Goal: Navigation & Orientation: Find specific page/section

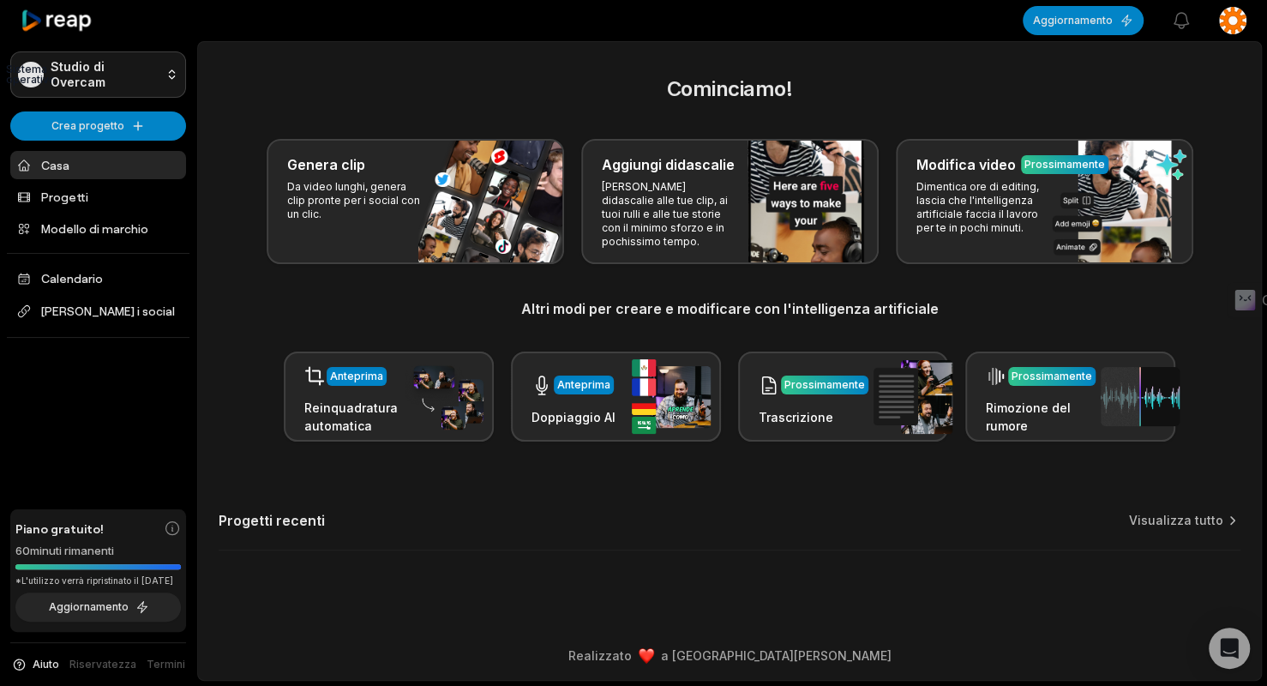
click at [172, 71] on html "Sistema operativo Studio di Overcam Crea progetto Casa Progetti Modello di marc…" at bounding box center [633, 343] width 1267 height 686
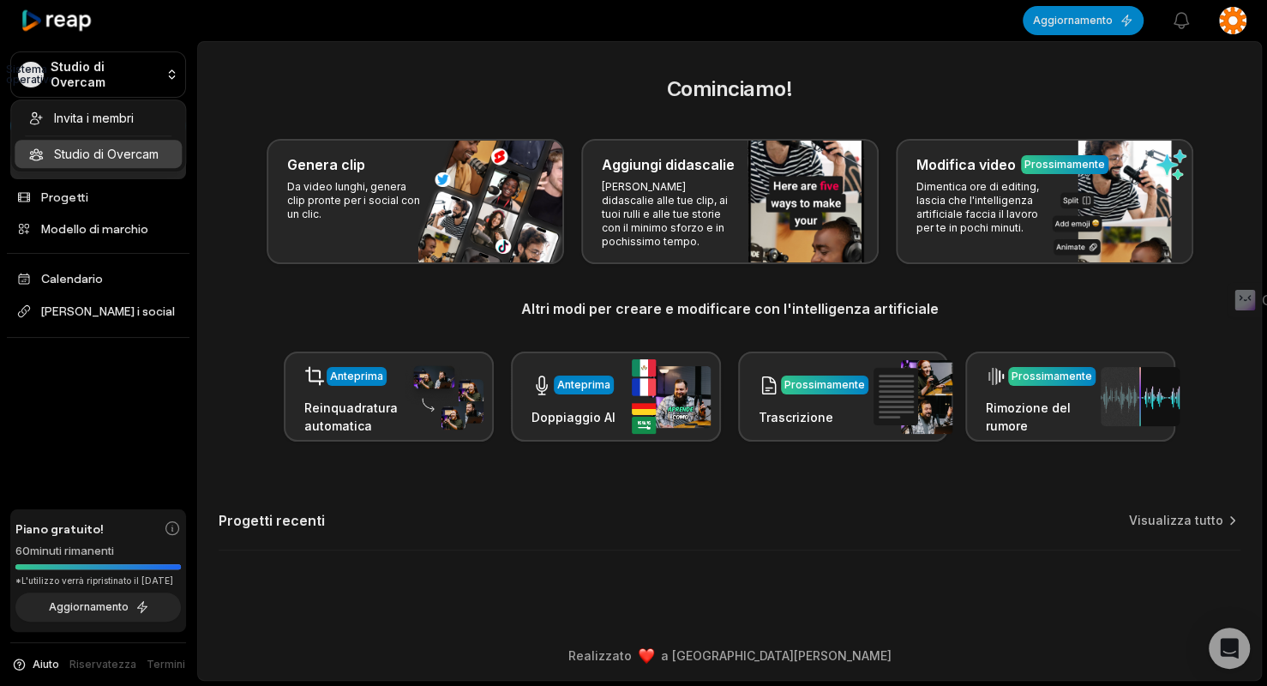
click at [303, 80] on html "Sistema operativo Studio di Overcam Crea progetto Casa Progetti Modello di marc…" at bounding box center [633, 343] width 1267 height 686
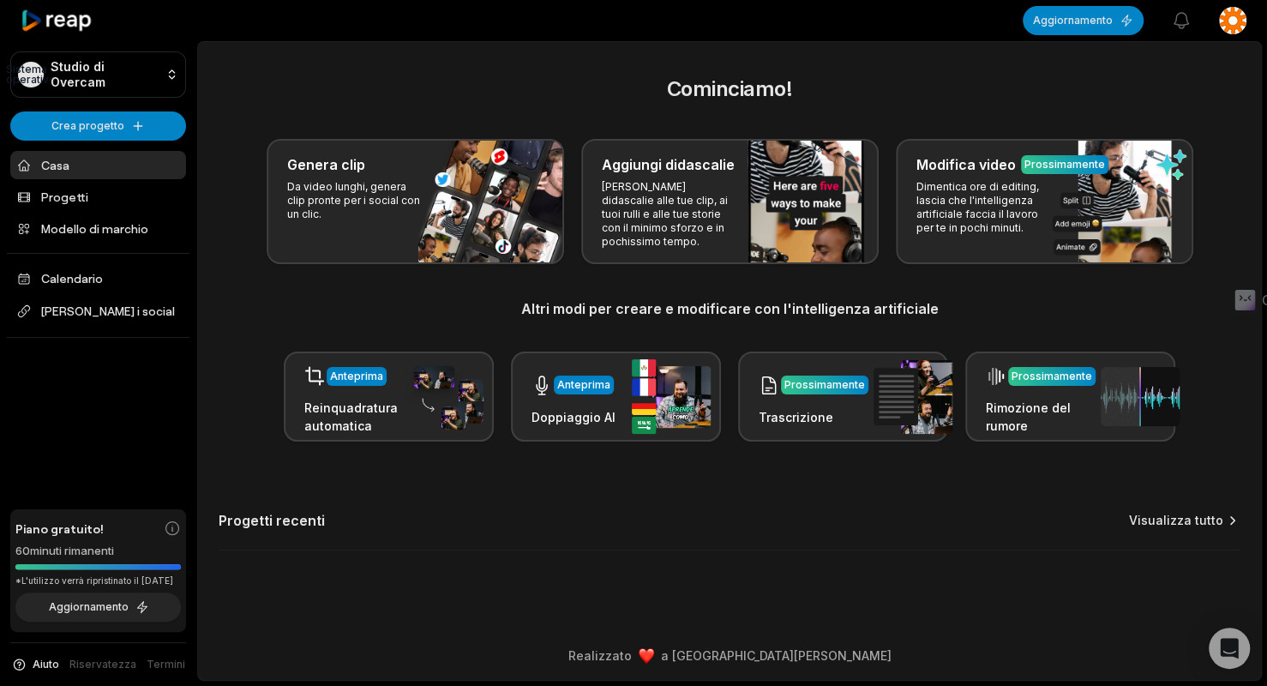
click at [1171, 524] on font "Visualizza tutto" at bounding box center [1176, 519] width 94 height 15
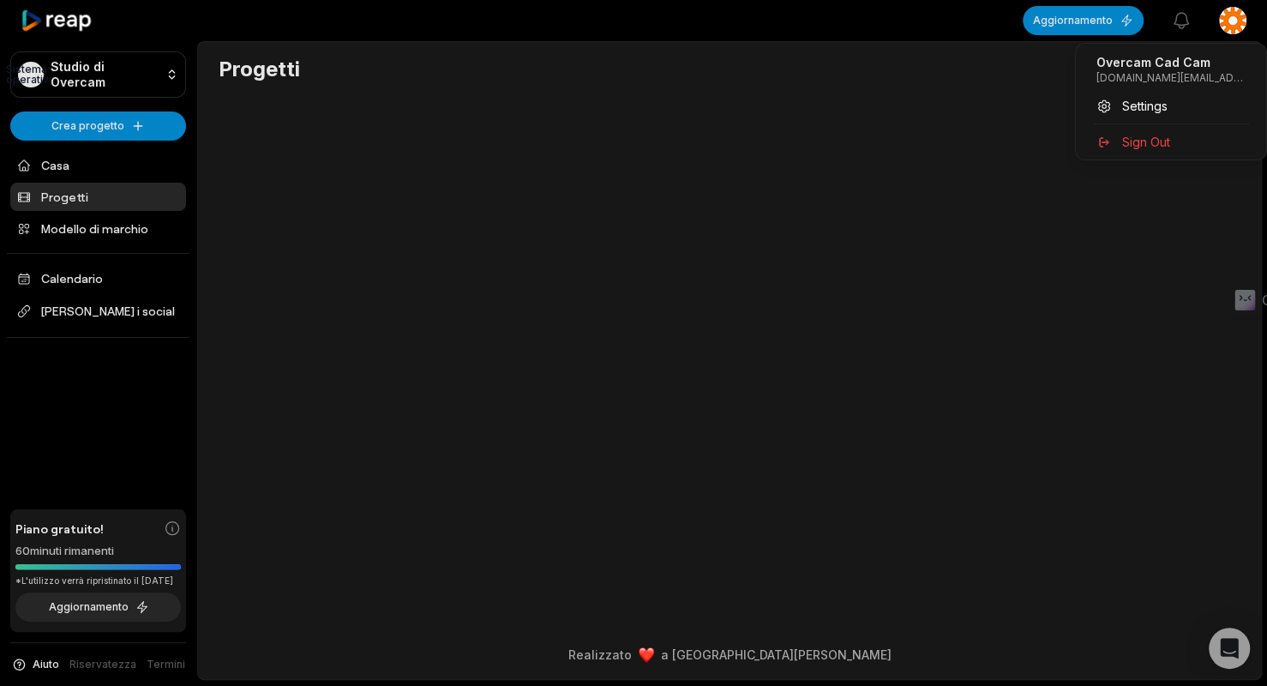
click at [1239, 11] on html "Sistema operativo Studio di Overcam Crea progetto Casa Progetti Modello di marc…" at bounding box center [633, 343] width 1267 height 686
click at [1158, 135] on font "Disconnessione" at bounding box center [1167, 142] width 90 height 15
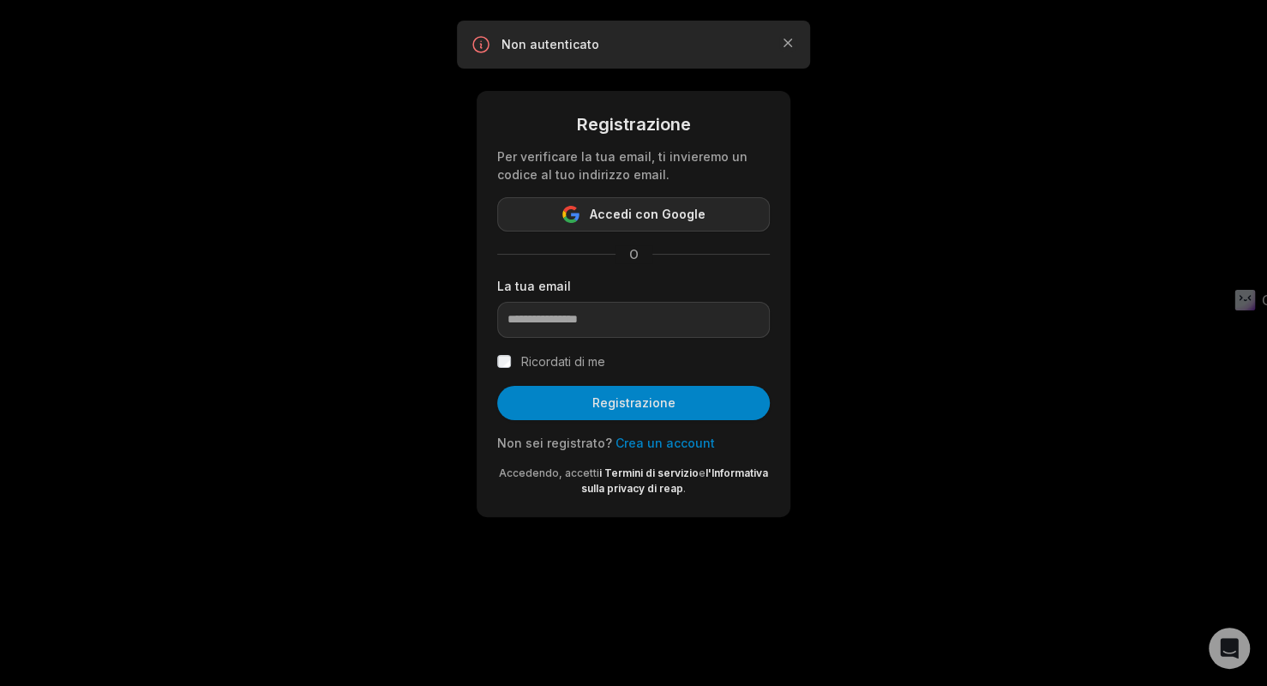
click at [612, 217] on font "Accedi con Google" at bounding box center [648, 214] width 116 height 15
